Goal: Book appointment/travel/reservation

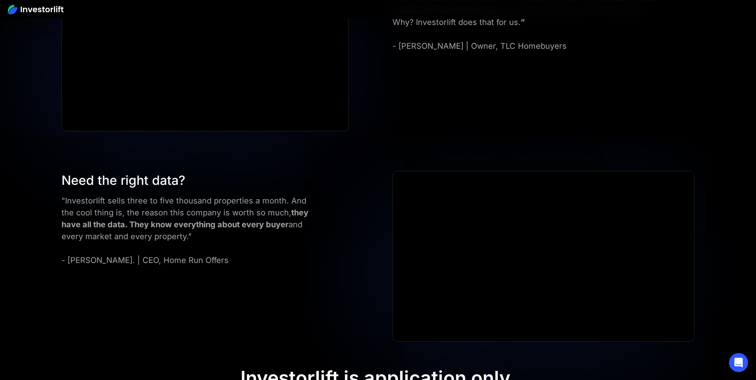
scroll to position [3091, 0]
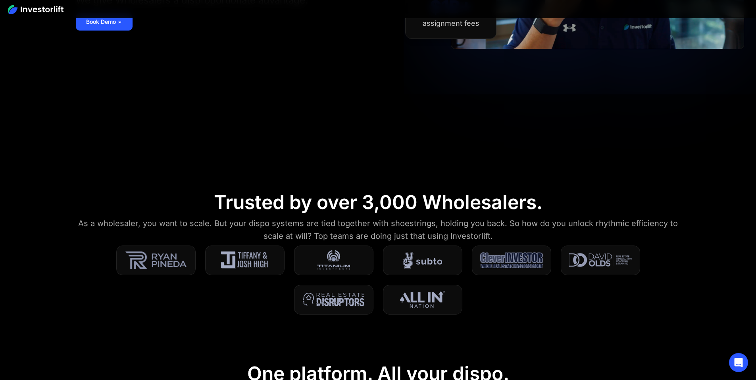
scroll to position [0, 0]
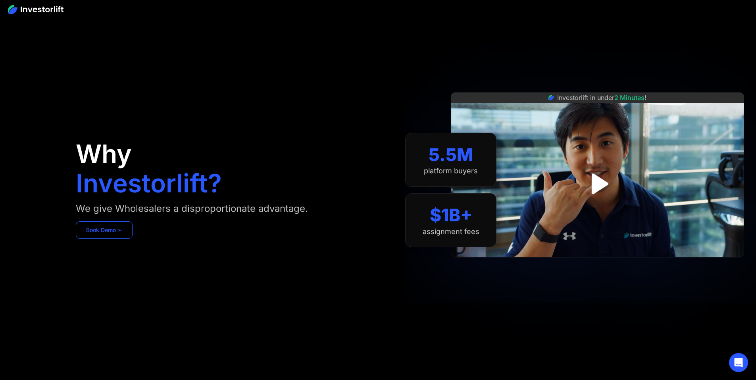
click at [133, 239] on link "Book Demo ➢" at bounding box center [104, 230] width 57 height 17
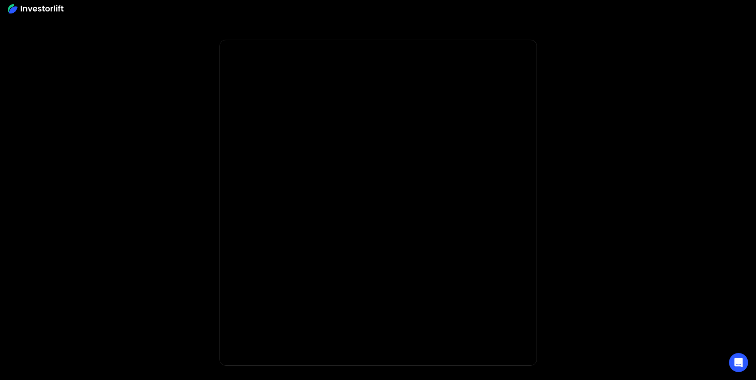
click at [54, 14] on div at bounding box center [378, 8] width 756 height 17
click at [55, 12] on img at bounding box center [36, 9] width 56 height 10
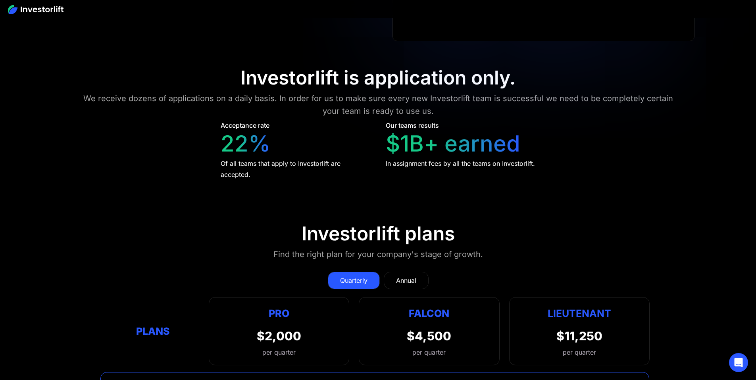
scroll to position [3393, 0]
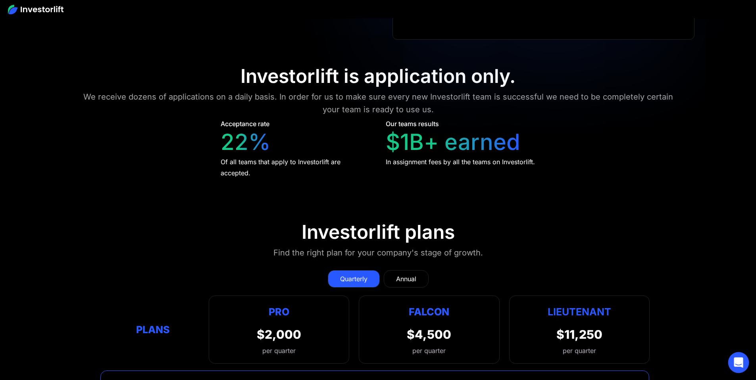
click at [743, 364] on div "Open Intercom Messenger" at bounding box center [738, 363] width 21 height 21
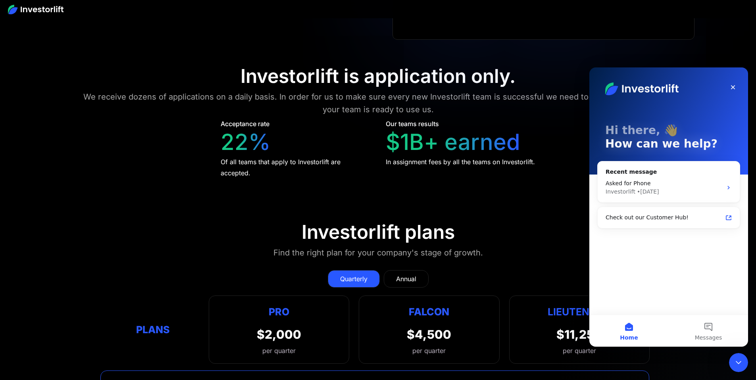
scroll to position [0, 0]
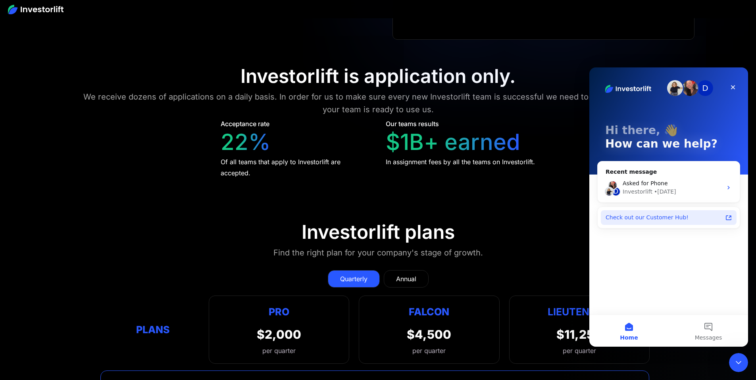
click at [629, 220] on div "Check out our Customer Hub!" at bounding box center [664, 218] width 117 height 8
